Goal: Task Accomplishment & Management: Complete application form

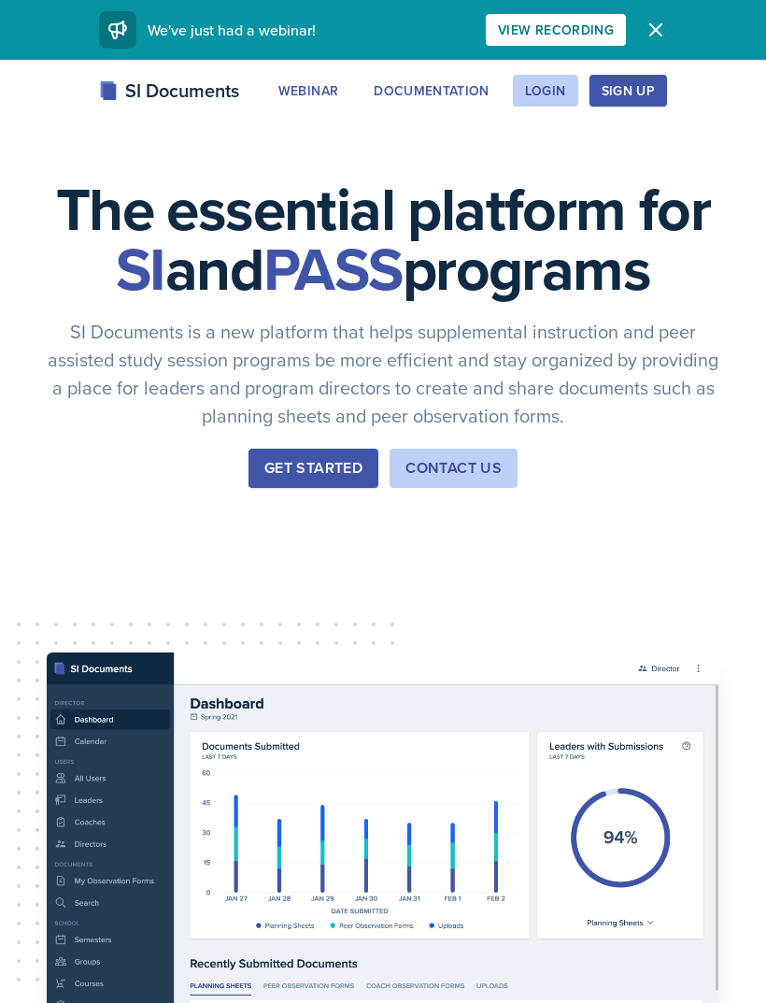
click at [535, 92] on div "Login" at bounding box center [545, 90] width 41 height 15
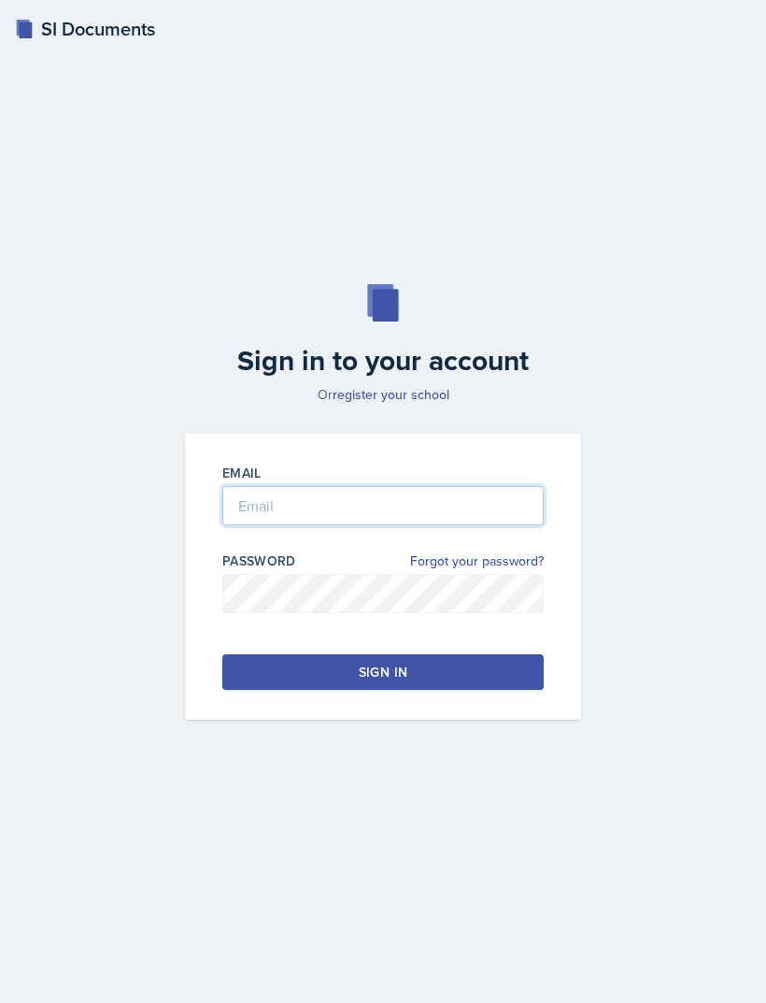
click at [284, 525] on input "email" at bounding box center [382, 505] width 321 height 39
type input "[EMAIL_ADDRESS][DOMAIN_NAME]"
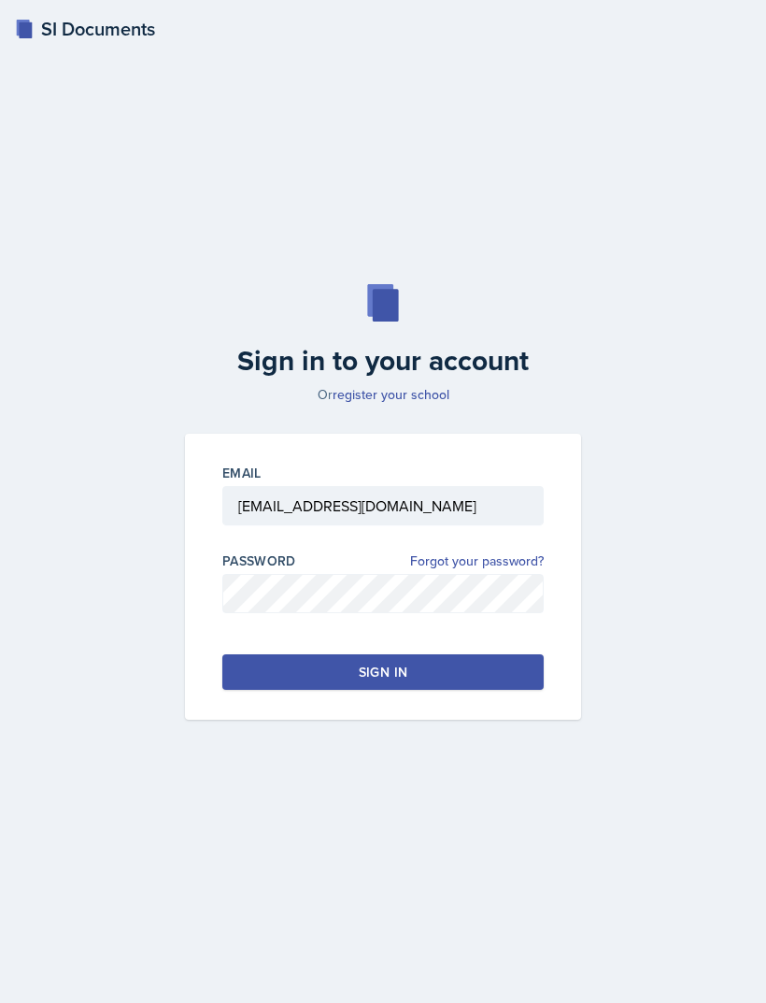
click at [484, 690] on button "Sign in" at bounding box center [382, 672] width 321 height 36
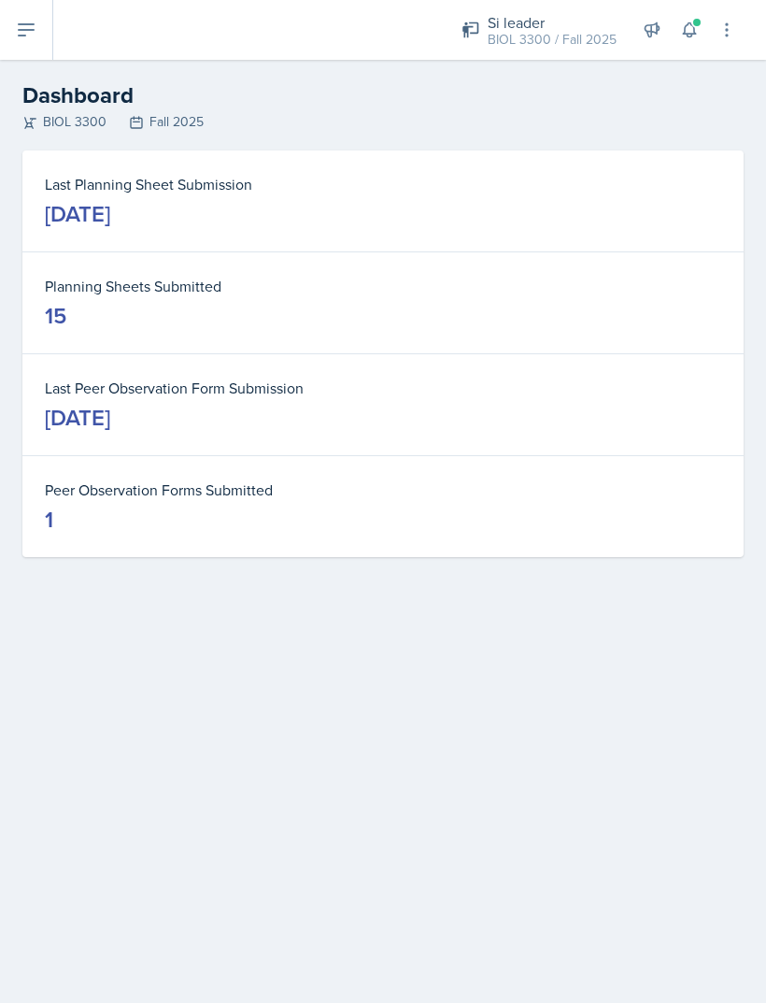
click at [39, 51] on button at bounding box center [26, 30] width 53 height 60
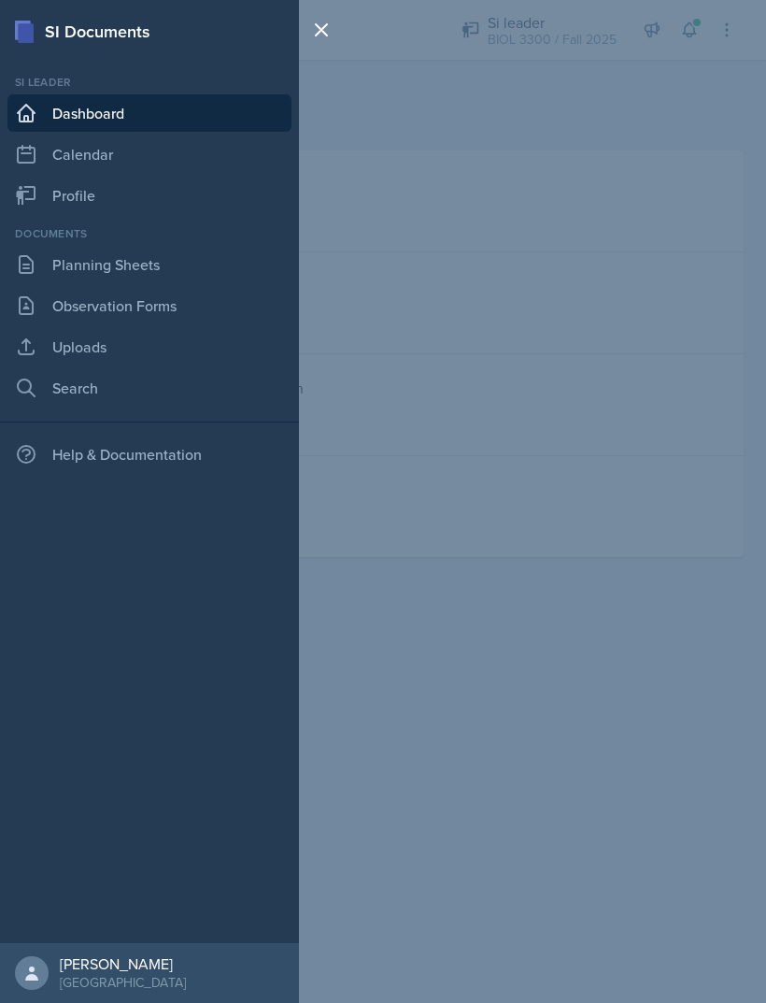
click at [74, 321] on link "Observation Forms" at bounding box center [149, 305] width 284 height 37
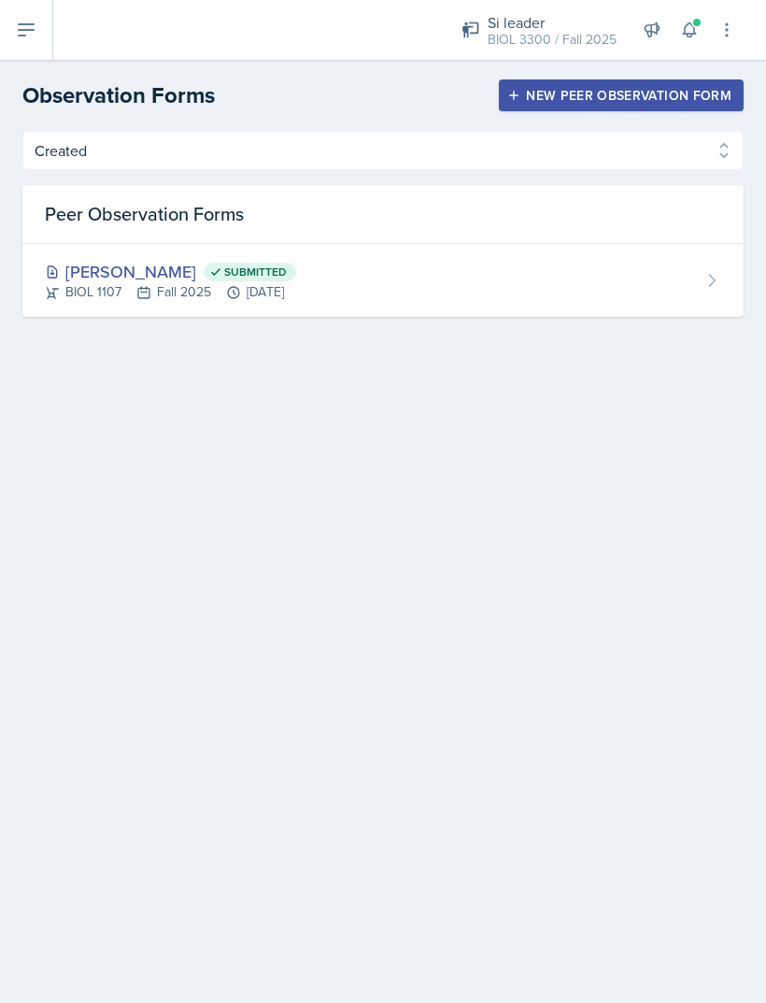
click at [542, 103] on div "New Peer Observation Form" at bounding box center [621, 95] width 221 height 15
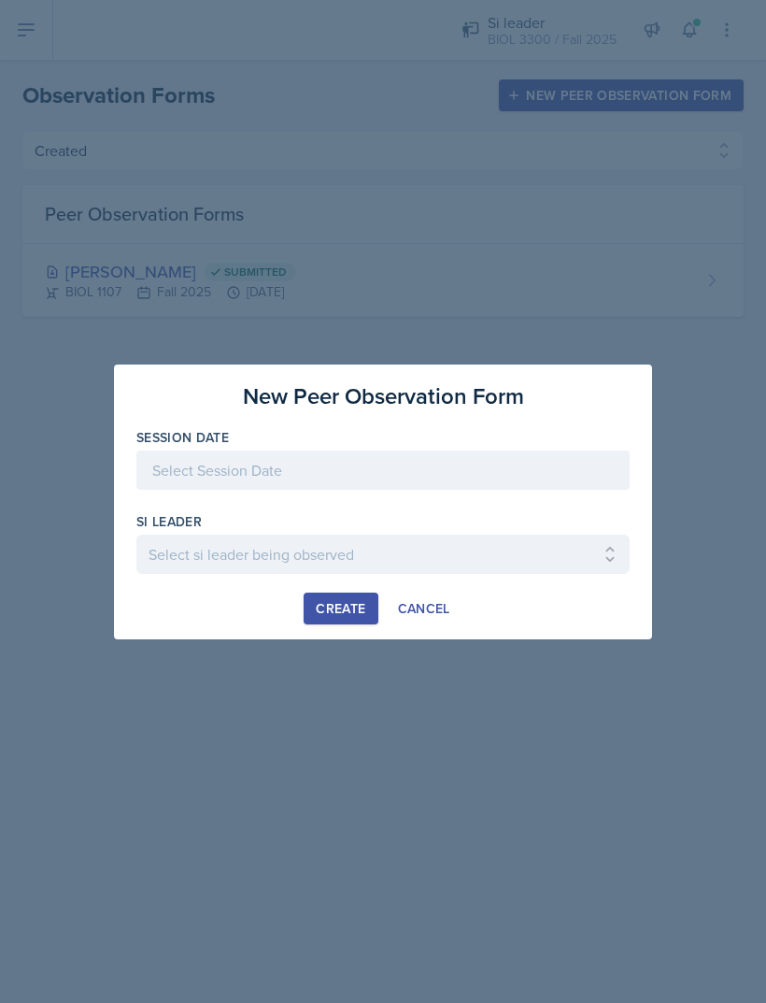
click at [176, 456] on div at bounding box center [382, 469] width 493 height 39
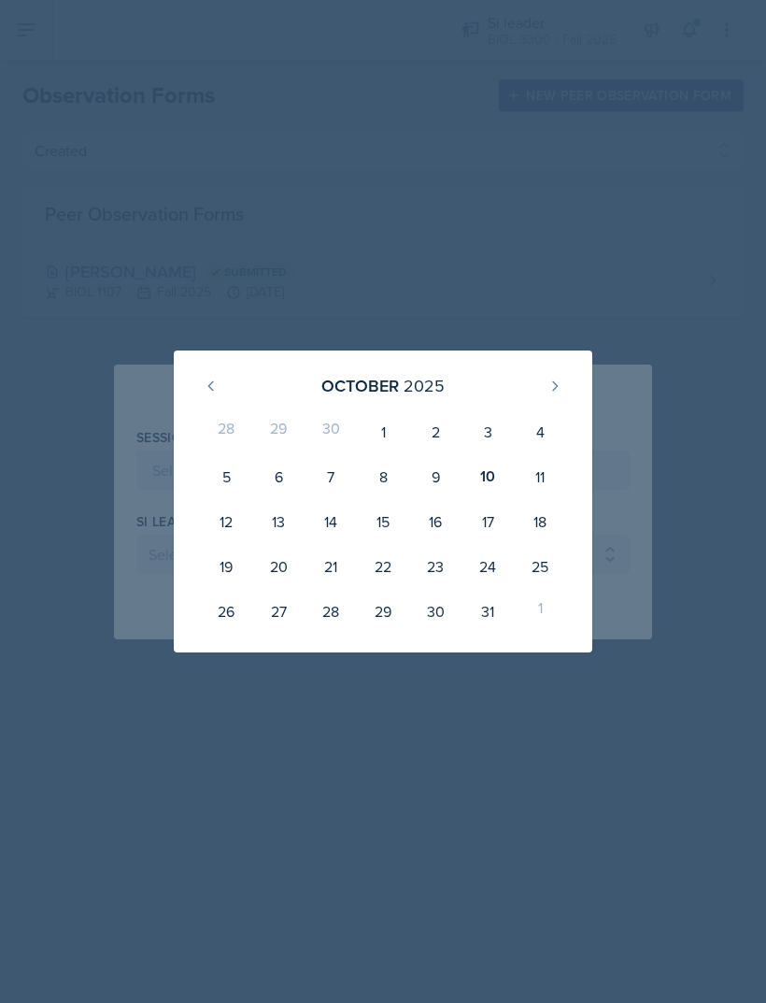
click at [485, 471] on div "10" at bounding box center [488, 476] width 52 height 45
type input "[DATE]"
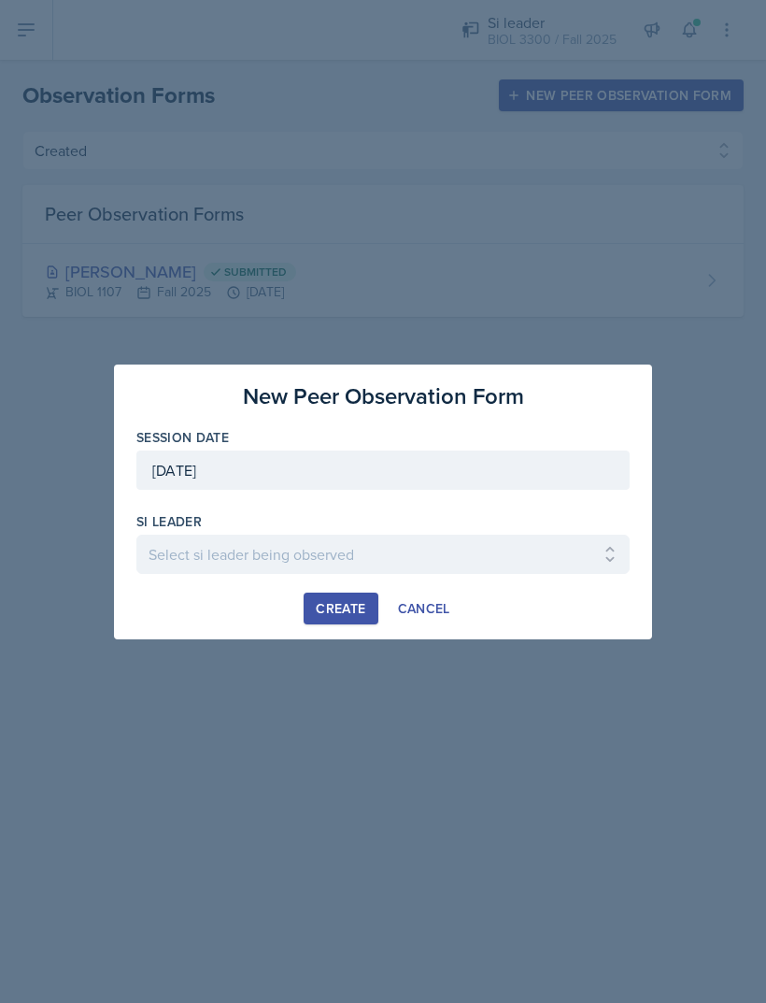
click at [192, 551] on select "Select si leader being observed [PERSON_NAME] / PSYC 2500 / The Phantoms of The…" at bounding box center [382, 553] width 493 height 39
select select "1014c3a6-0091-42eb-b5ff-548d9c73685c"
click at [312, 618] on button "Create" at bounding box center [341, 608] width 74 height 32
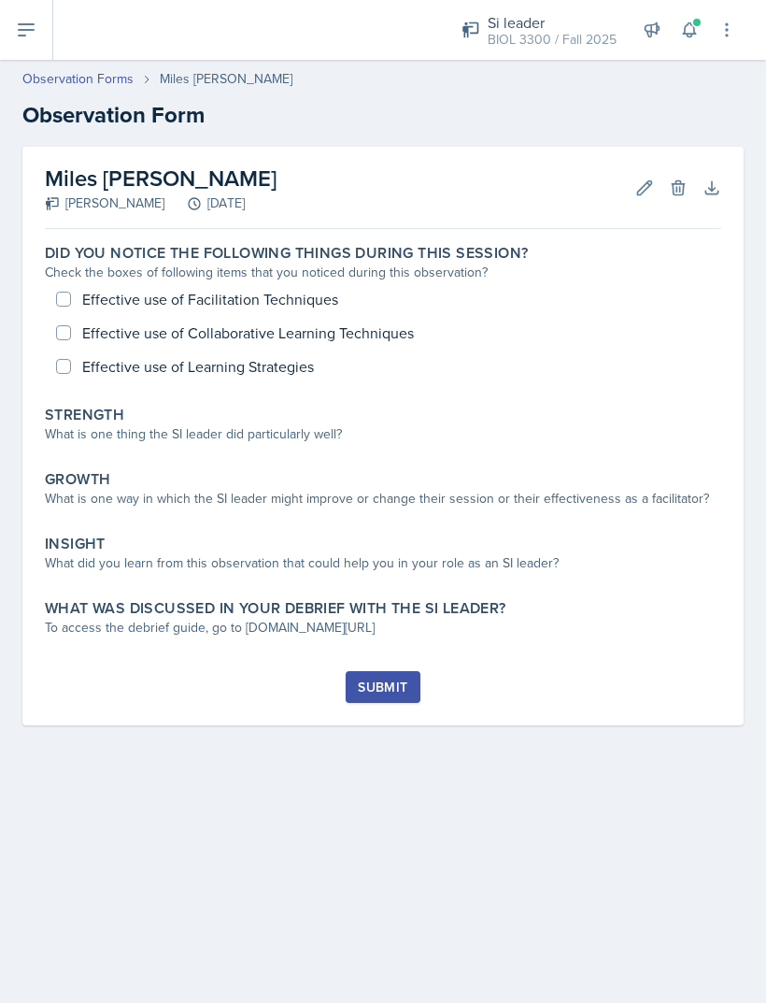
click at [60, 122] on h2 "Observation Form" at bounding box center [382, 115] width 721 height 34
click at [128, 454] on div "Strength What is one thing the SI leader did particularly well?" at bounding box center [382, 426] width 691 height 57
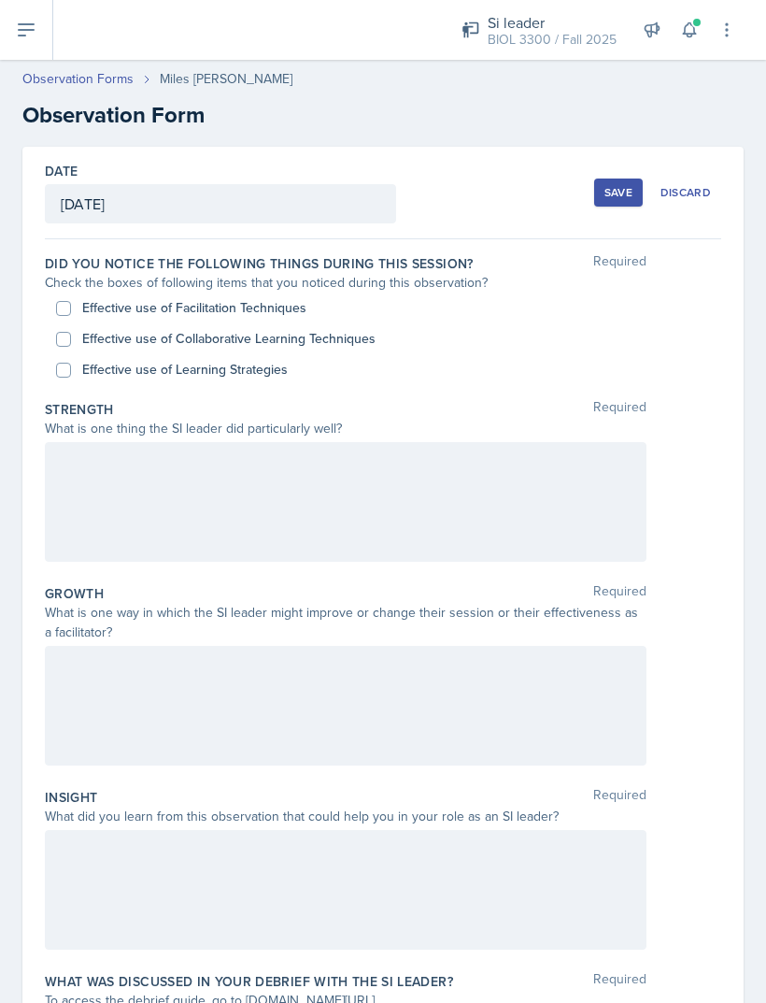
click at [135, 490] on div at bounding box center [346, 502] width 602 height 120
